Goal: Transaction & Acquisition: Subscribe to service/newsletter

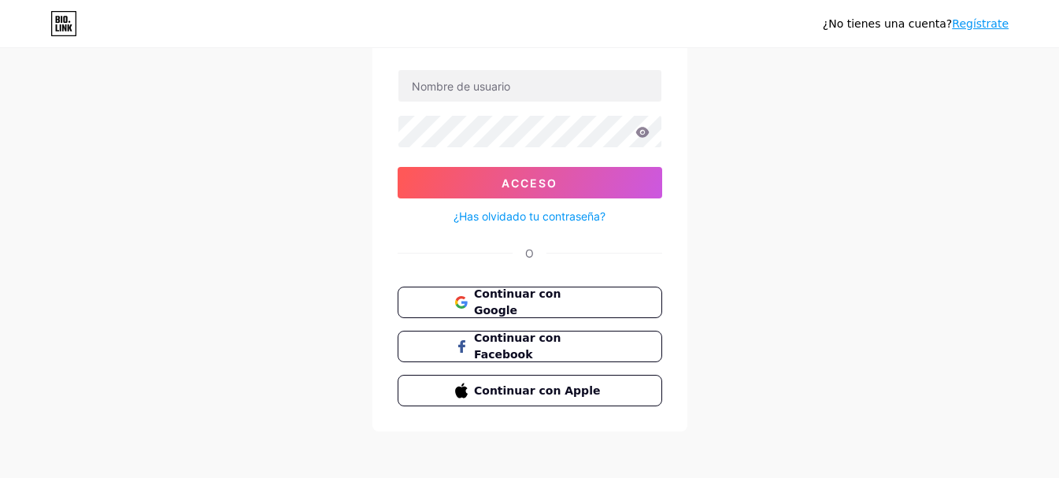
scroll to position [102, 0]
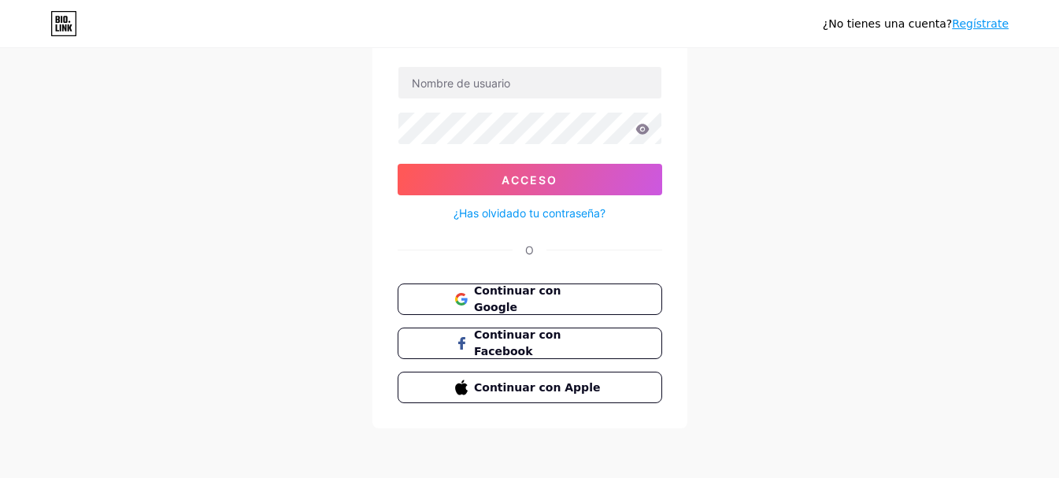
click at [987, 21] on font "Regístrate" at bounding box center [980, 23] width 57 height 13
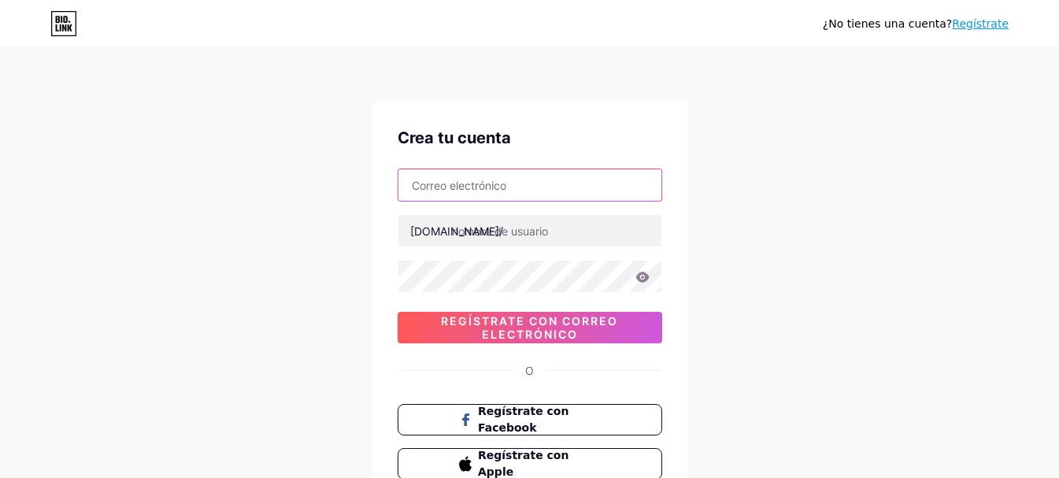
click at [509, 172] on input "text" at bounding box center [529, 184] width 263 height 31
type input "[EMAIL_ADDRESS][DOMAIN_NAME]"
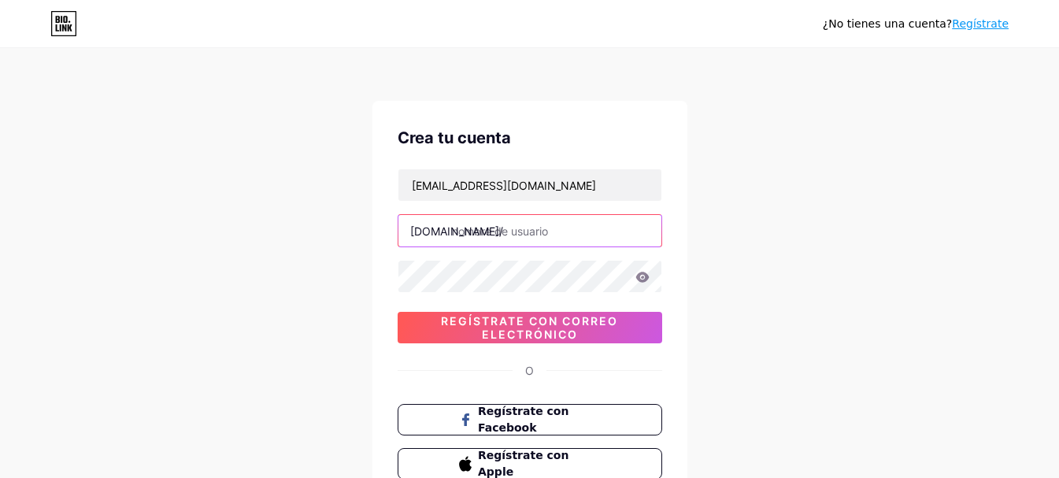
click at [521, 233] on input "text" at bounding box center [529, 230] width 263 height 31
type input "m"
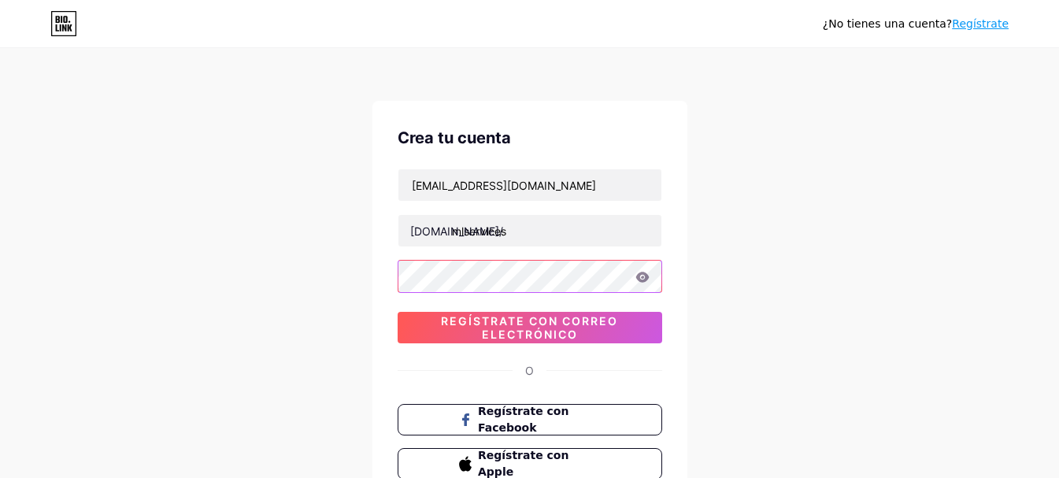
click at [535, 264] on div "[EMAIL_ADDRESS][DOMAIN_NAME] [DOMAIN_NAME]/ mlservices 0cAFcWeA6__S2MDwMgjqGAUA…" at bounding box center [530, 256] width 265 height 175
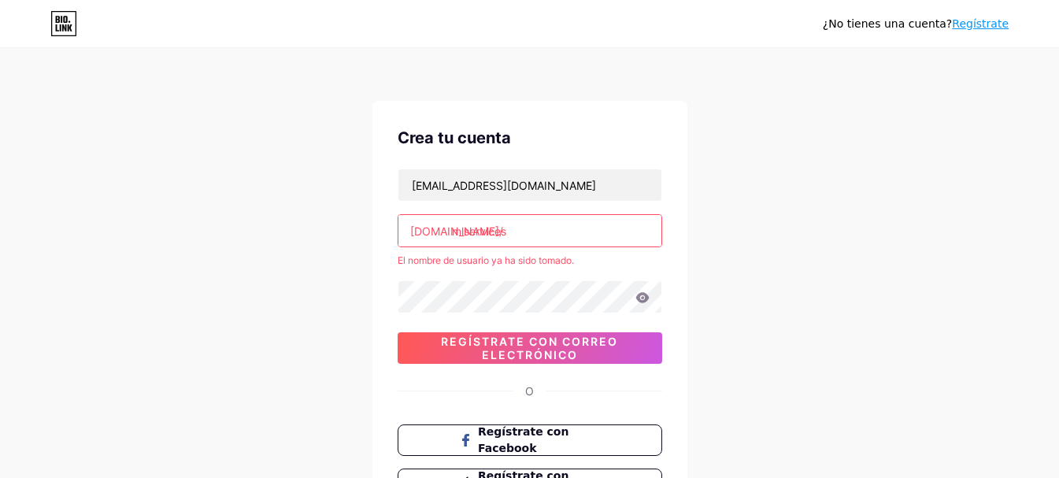
click at [571, 239] on input "mlservices" at bounding box center [529, 230] width 263 height 31
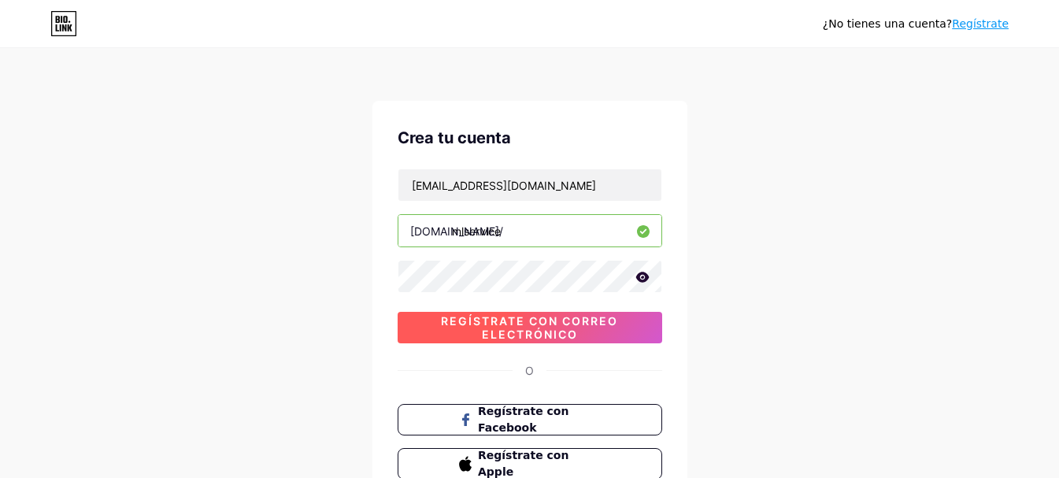
type input "mlservice"
click at [580, 325] on font "Regístrate con correo electrónico" at bounding box center [529, 327] width 177 height 27
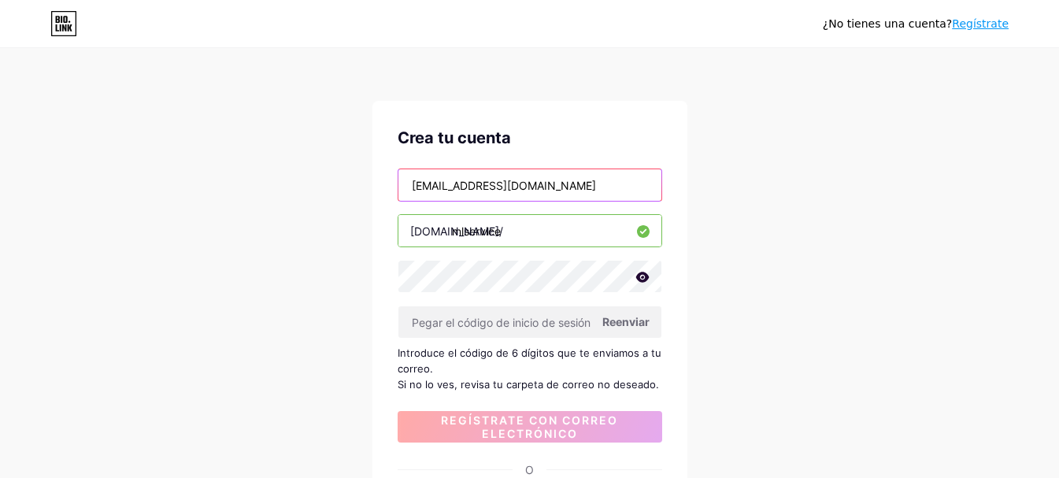
click at [648, 190] on input "mlsanabria@unicolmayor.edu.co" at bounding box center [529, 184] width 263 height 31
drag, startPoint x: 594, startPoint y: 184, endPoint x: 497, endPoint y: 185, distance: 96.9
click at [497, 185] on input "mlsanabria@unicolmayor.edu.co" at bounding box center [529, 184] width 263 height 31
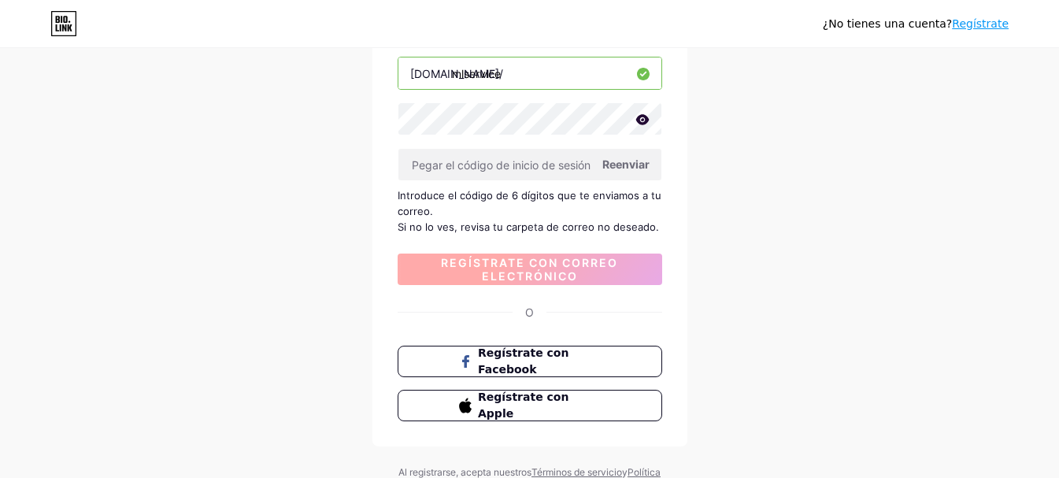
type input "[EMAIL_ADDRESS][DOMAIN_NAME]"
click at [569, 276] on font "Regístrate con correo electrónico" at bounding box center [529, 269] width 177 height 27
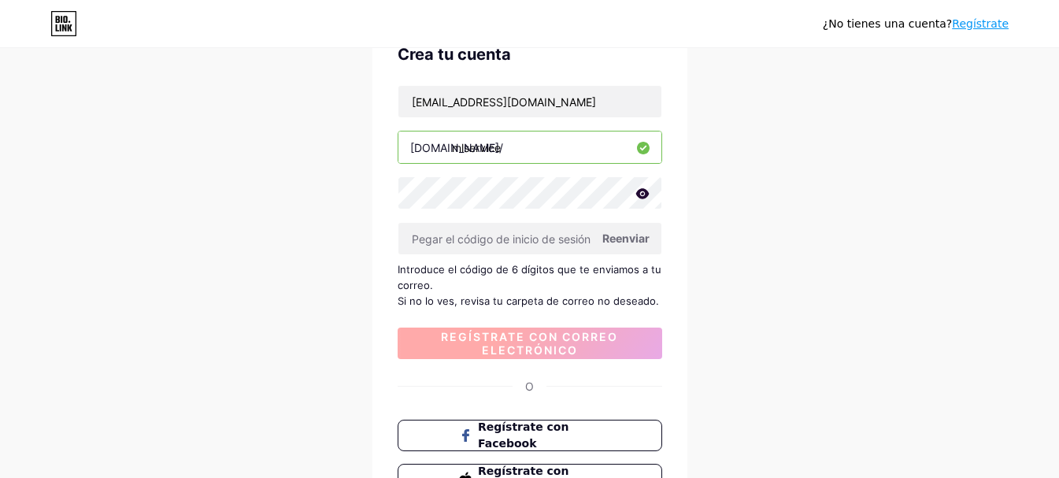
scroll to position [0, 0]
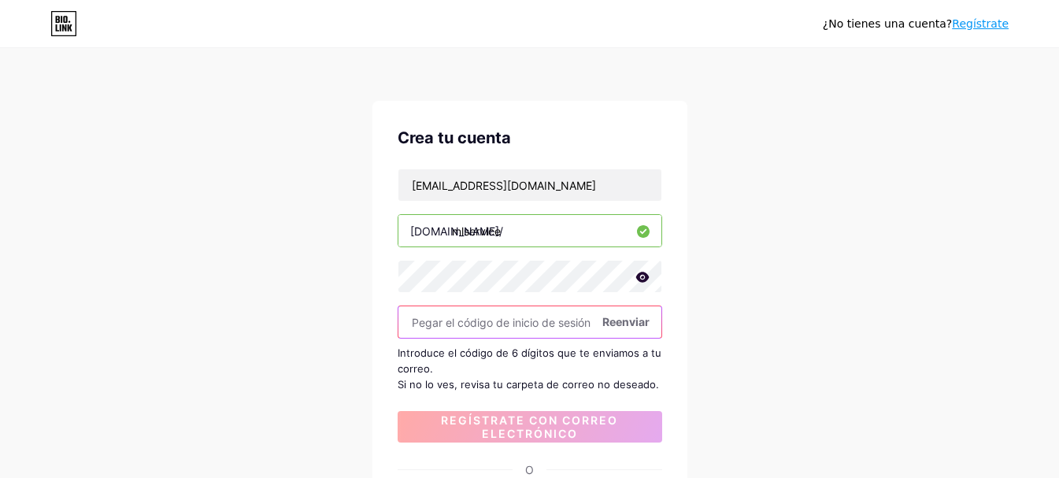
click at [513, 331] on input "text" at bounding box center [529, 321] width 263 height 31
click at [532, 224] on input "mlservice" at bounding box center [529, 230] width 263 height 31
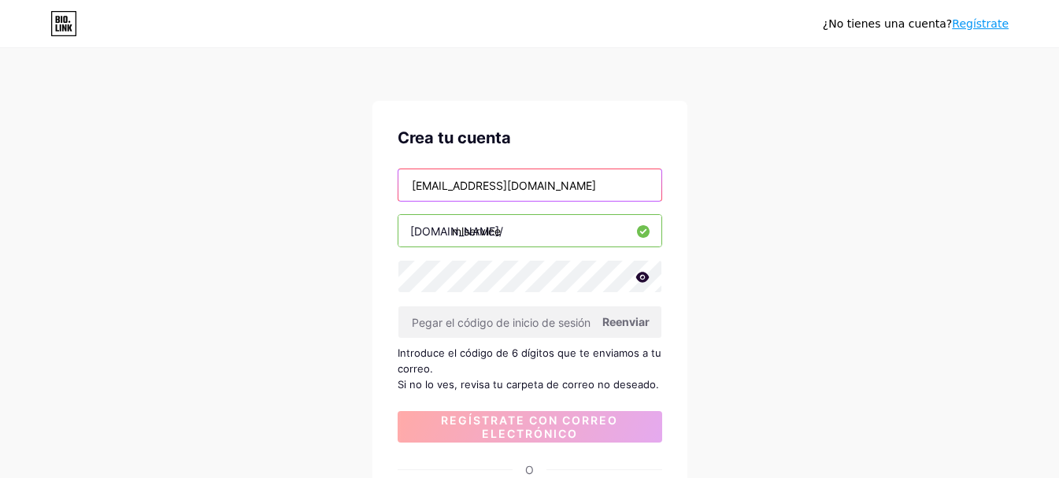
click at [577, 191] on input "[EMAIL_ADDRESS][DOMAIN_NAME]" at bounding box center [529, 184] width 263 height 31
click at [602, 187] on input "[EMAIL_ADDRESS][DOMAIN_NAME]" at bounding box center [529, 184] width 263 height 31
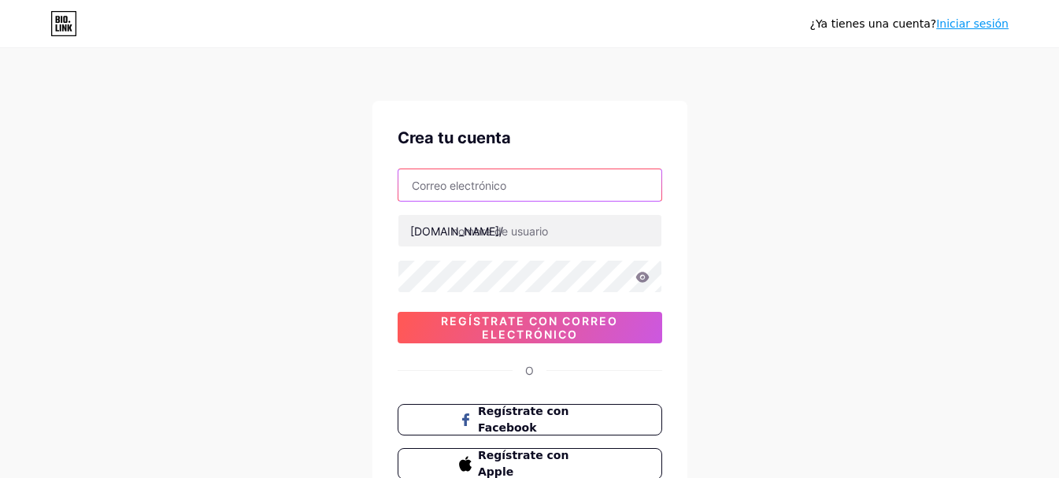
click at [507, 182] on input "text" at bounding box center [529, 184] width 263 height 31
type input "[EMAIL_ADDRESS][DOMAIN_NAME]"
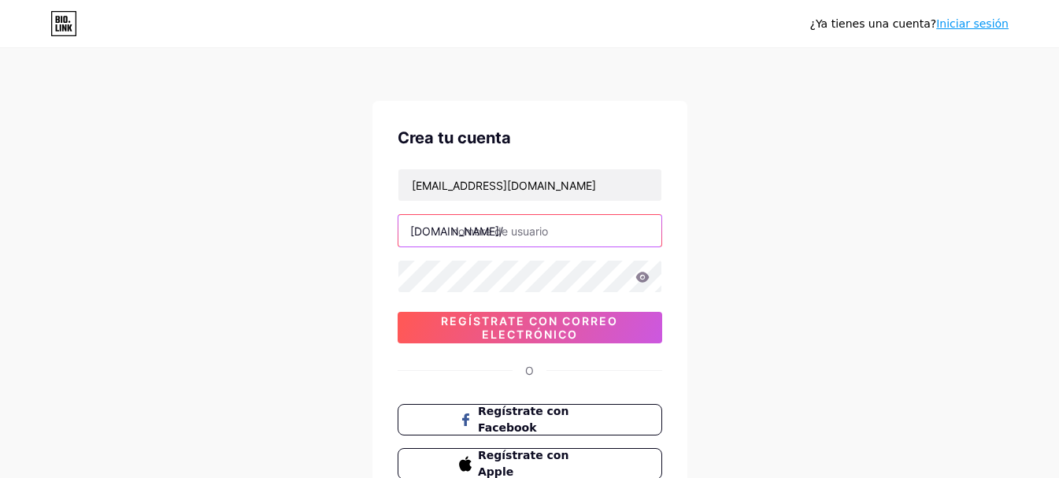
click at [513, 222] on input "text" at bounding box center [529, 230] width 263 height 31
type input "mlservice"
click at [695, 215] on div "¿Ya tienes una cuenta? Iniciar sesión Crea tu cuenta mlsanabria@universidadmayo…" at bounding box center [529, 301] width 1059 height 602
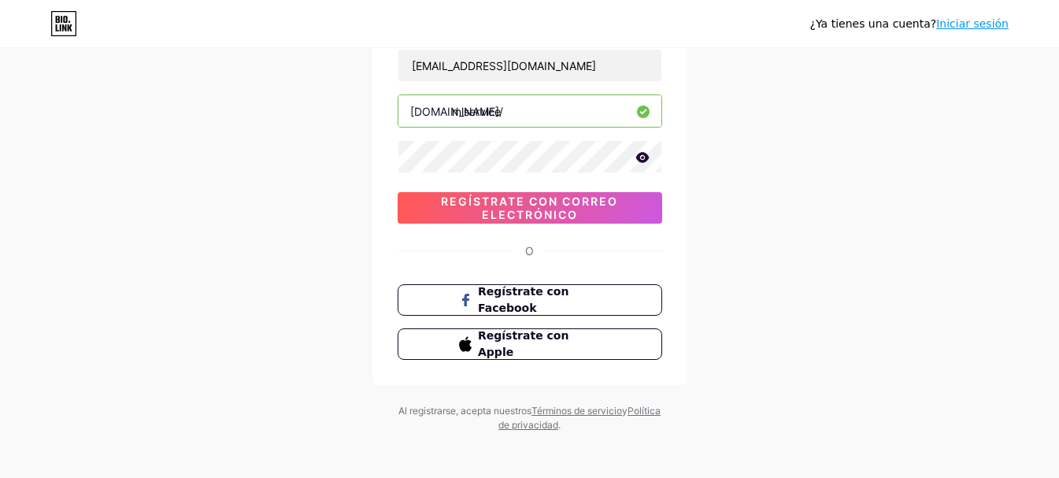
scroll to position [124, 0]
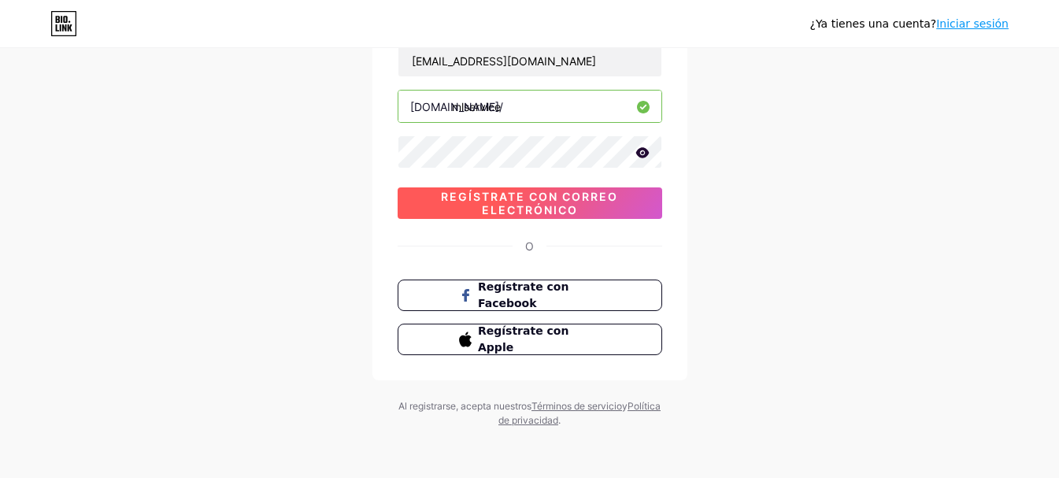
click at [550, 204] on font "Regístrate con correo electrónico" at bounding box center [529, 203] width 177 height 27
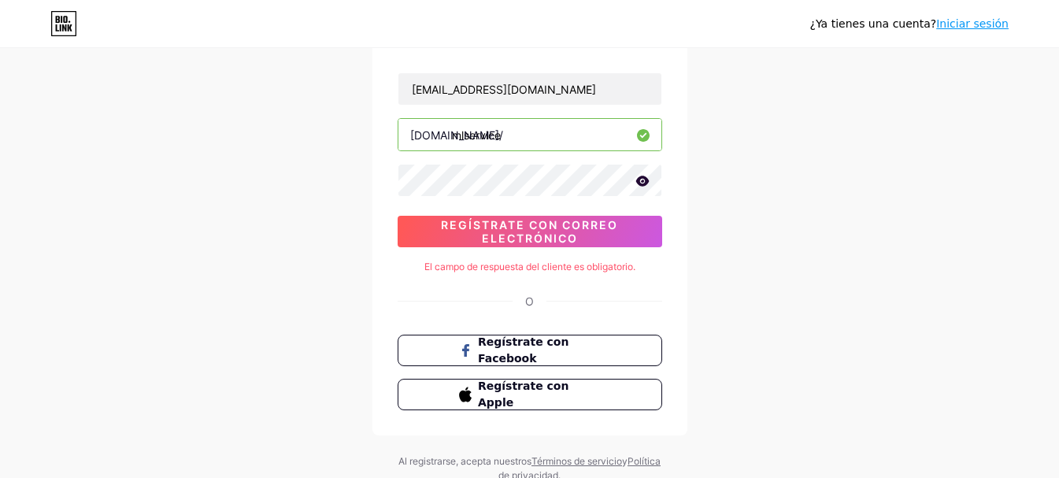
scroll to position [46, 0]
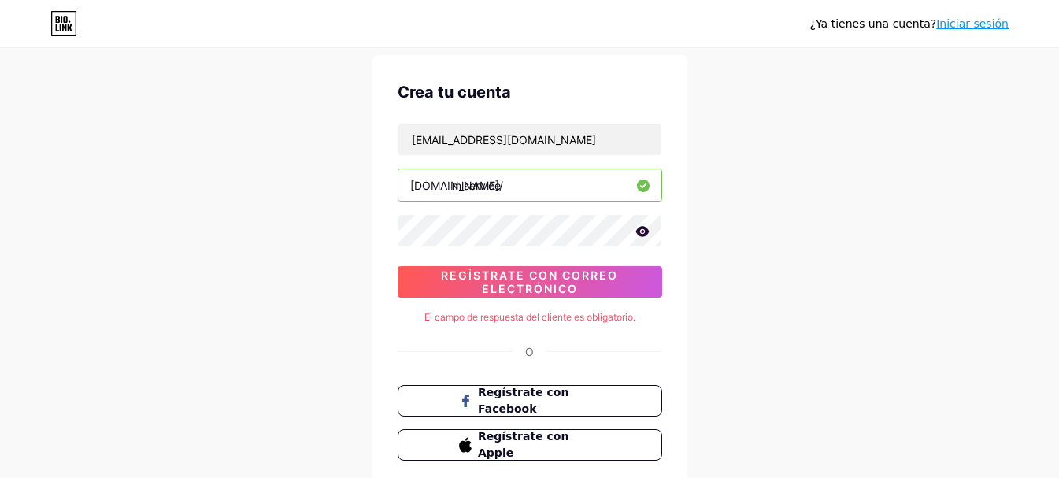
click at [543, 178] on input "mlservice" at bounding box center [529, 184] width 263 height 31
click at [420, 319] on div "El campo de respuesta del cliente es obligatorio." at bounding box center [530, 317] width 265 height 14
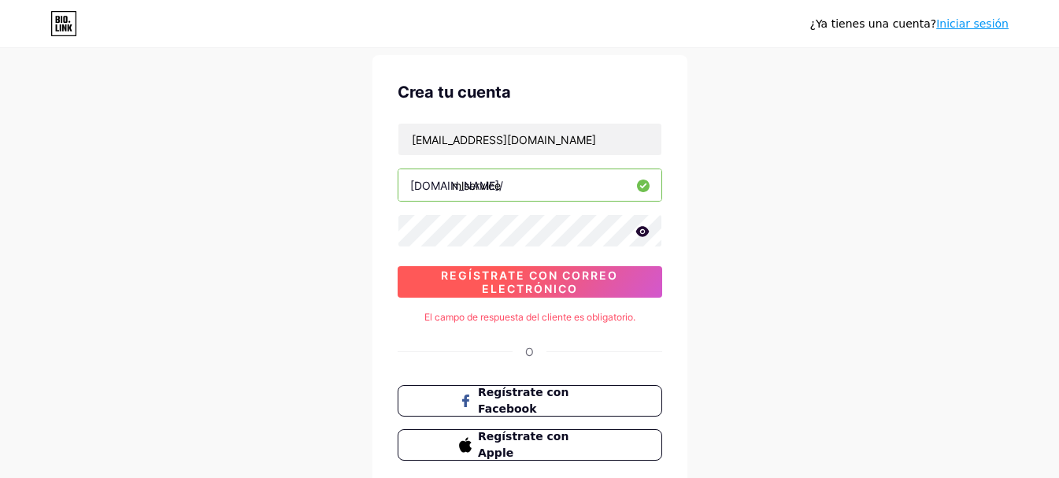
click at [472, 283] on span "Regístrate con correo electrónico" at bounding box center [530, 282] width 265 height 27
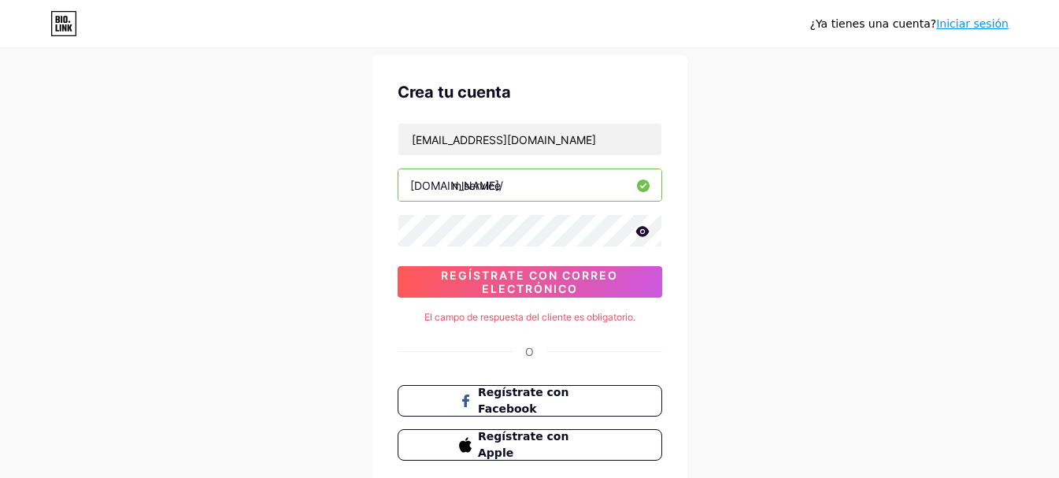
click at [561, 197] on input "mlservice" at bounding box center [529, 184] width 263 height 31
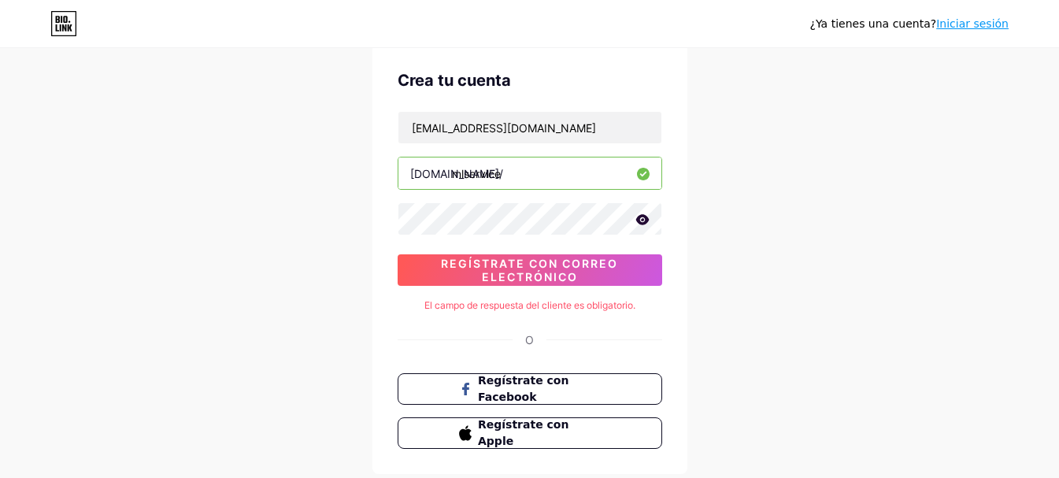
scroll to position [0, 0]
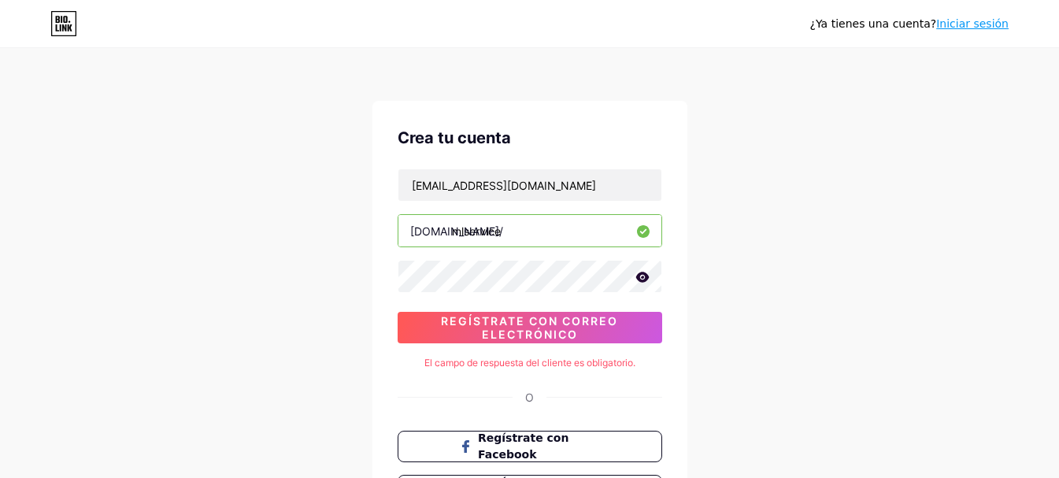
click at [76, 25] on icon at bounding box center [64, 24] width 24 height 24
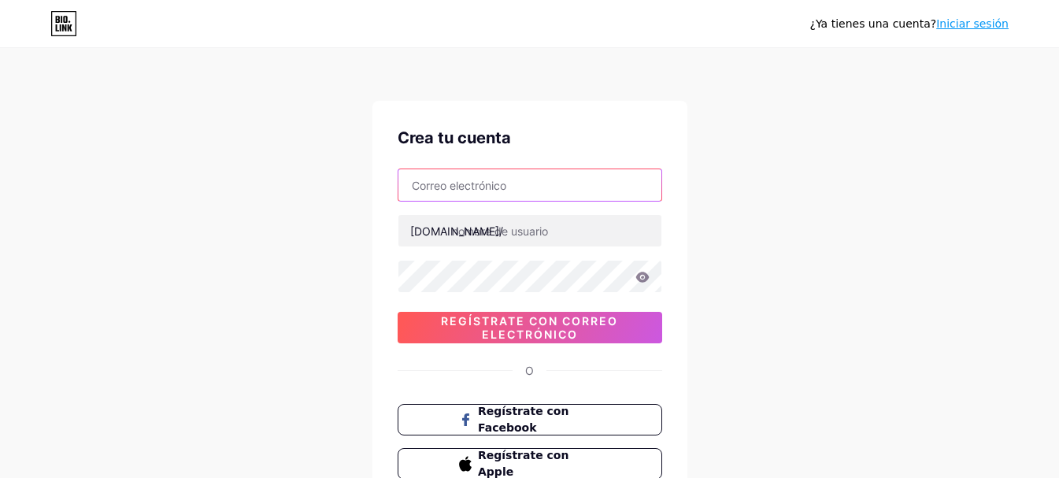
click at [528, 191] on input "text" at bounding box center [529, 184] width 263 height 31
type input "[EMAIL_ADDRESS][DOMAIN_NAME]"
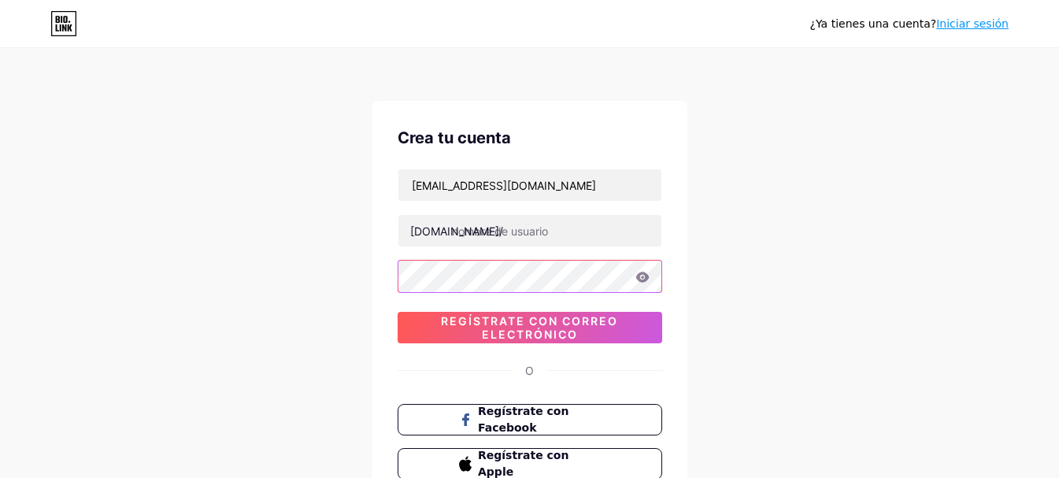
click at [369, 272] on div "¿Ya tienes una cuenta? Iniciar sesión Crea tu cuenta mlsanabria@universidadmayo…" at bounding box center [529, 301] width 1059 height 602
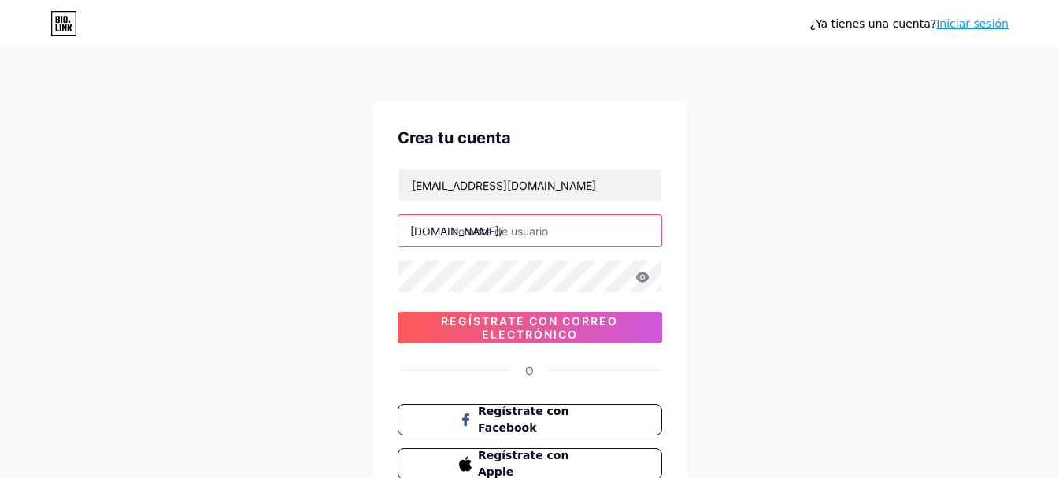
click at [560, 239] on input "text" at bounding box center [529, 230] width 263 height 31
type input "mlservice"
drag, startPoint x: 374, startPoint y: 319, endPoint x: 384, endPoint y: 320, distance: 10.4
click at [374, 319] on div "Crea tu cuenta mlsanabria@universidadmayor.edu.co bio.link/ mlservice Regístrat…" at bounding box center [529, 303] width 315 height 404
click at [506, 309] on div "mlsanabria@universidadmayor.edu.co bio.link/ mlservice Regístrate con correo el…" at bounding box center [530, 256] width 265 height 175
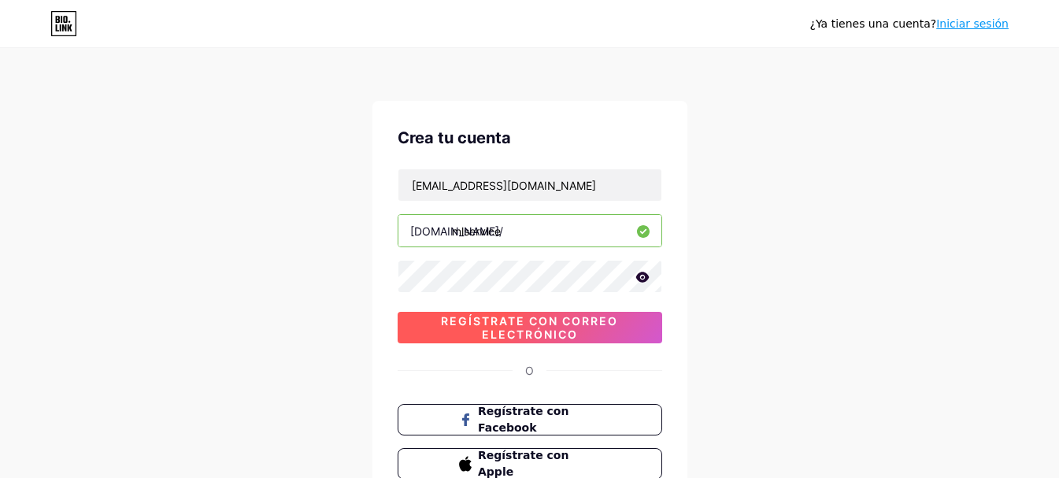
click at [505, 318] on font "Regístrate con correo electrónico" at bounding box center [529, 327] width 177 height 27
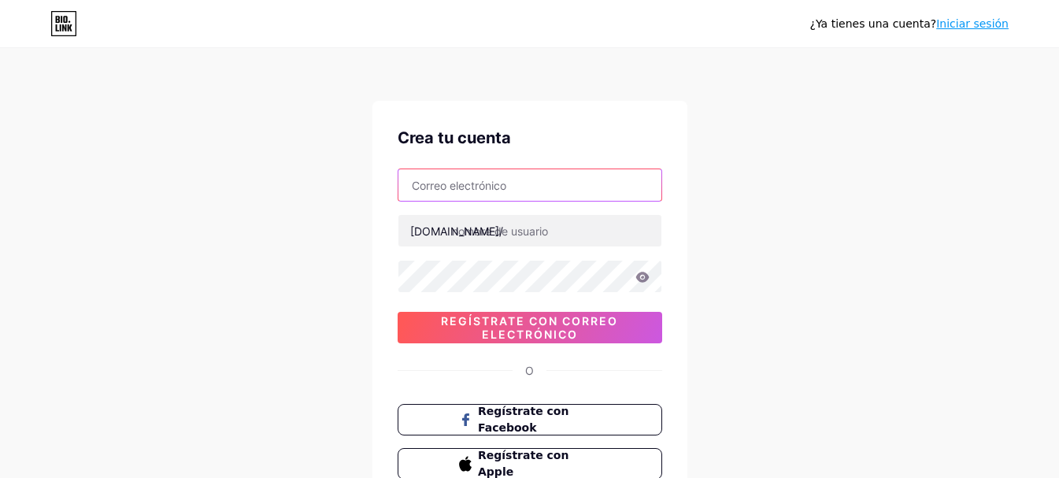
click at [512, 195] on input "text" at bounding box center [529, 184] width 263 height 31
type input "[EMAIL_ADDRESS][DOMAIN_NAME]"
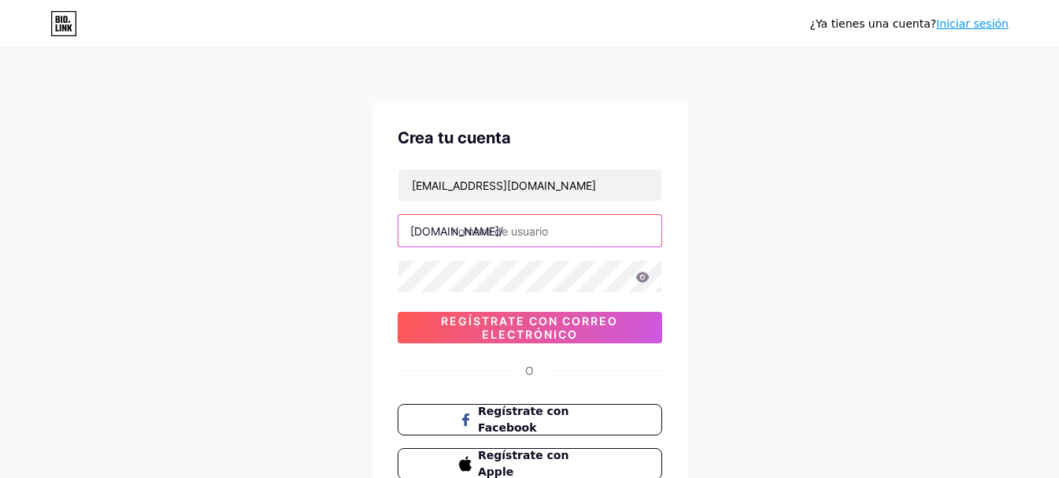
click at [535, 229] on input "text" at bounding box center [529, 230] width 263 height 31
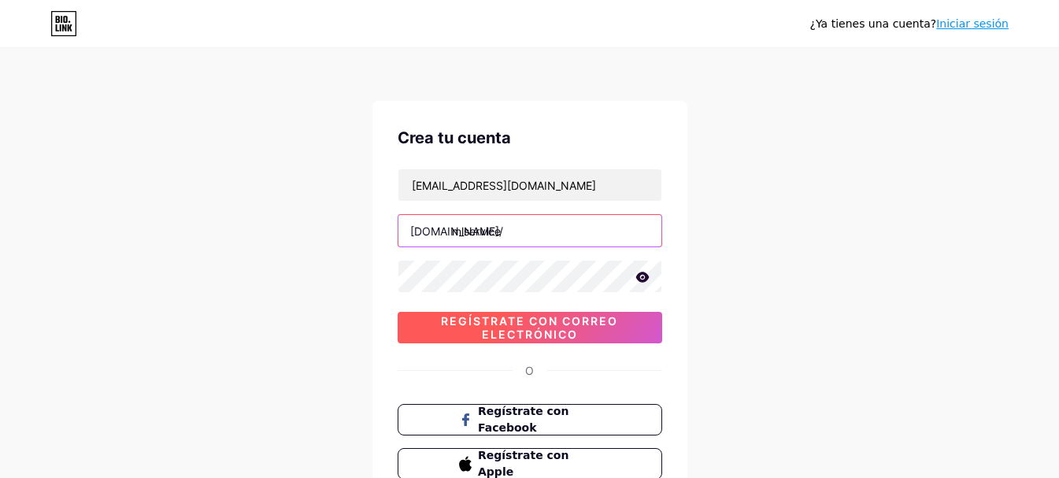
type input "mlservice"
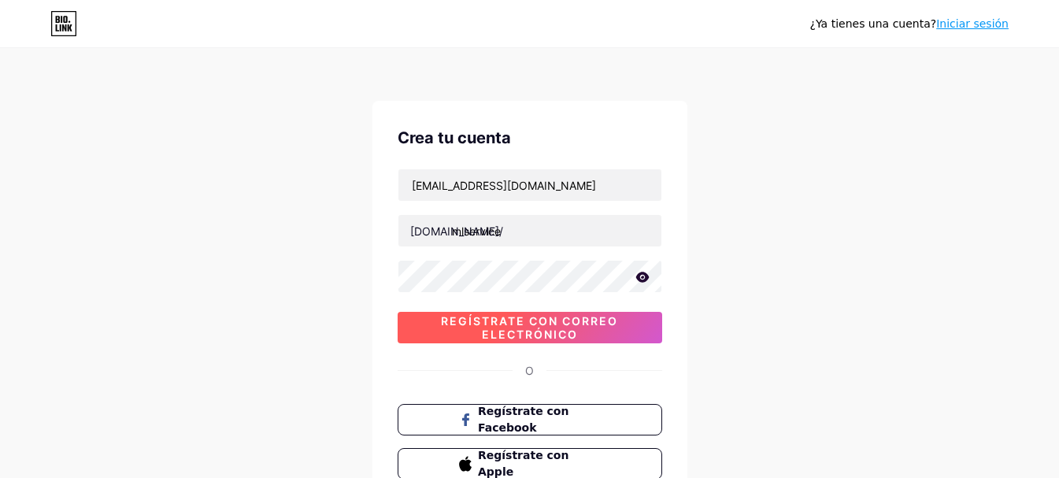
click at [512, 338] on font "Regístrate con correo electrónico" at bounding box center [529, 327] width 177 height 27
